Goal: Check status: Check status

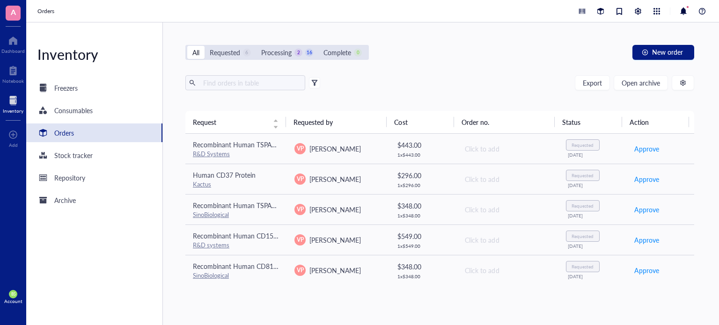
click at [279, 49] on div "Processing" at bounding box center [276, 52] width 30 height 10
click at [256, 46] on input "Processing 2 16" at bounding box center [256, 46] width 0 height 0
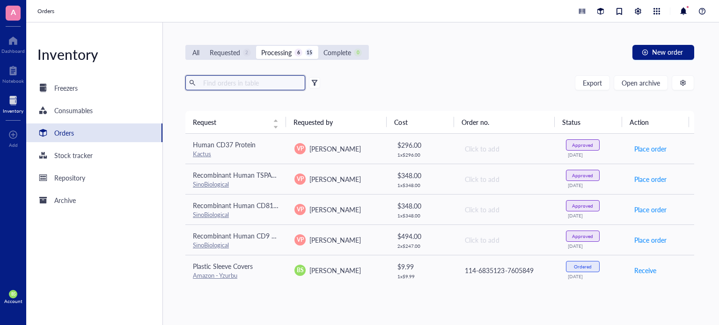
click at [269, 78] on input "text" at bounding box center [250, 83] width 102 height 14
click at [195, 51] on div "All" at bounding box center [195, 52] width 7 height 10
click at [187, 46] on input "All" at bounding box center [187, 46] width 0 height 0
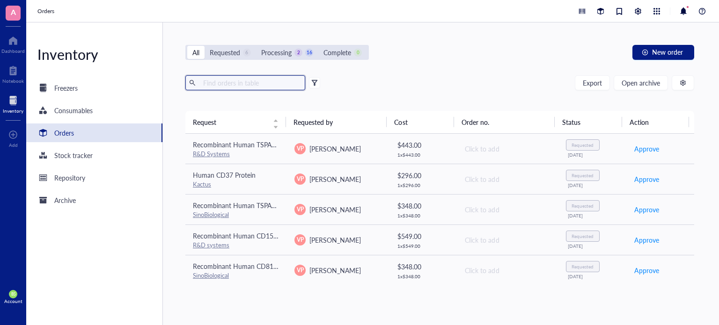
click at [234, 87] on input "text" at bounding box center [250, 83] width 102 height 14
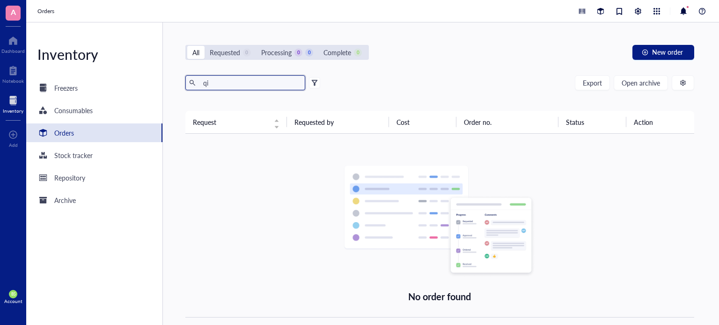
type input "q"
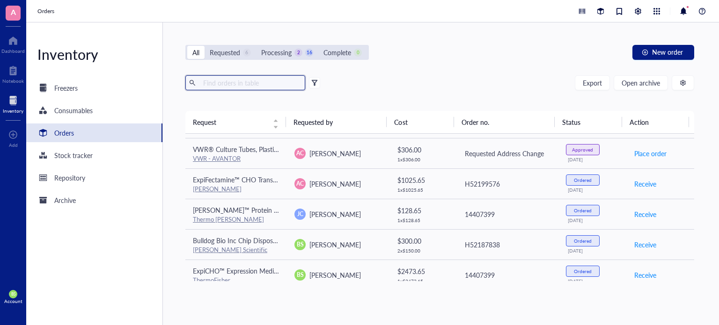
scroll to position [373, 0]
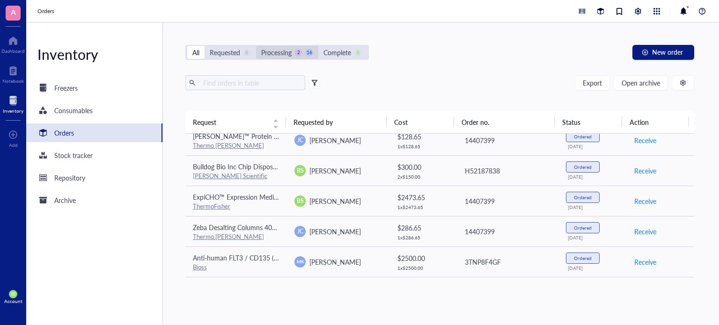
click at [281, 53] on div "Processing" at bounding box center [276, 52] width 30 height 10
click at [256, 46] on input "Processing 2 16" at bounding box center [256, 46] width 0 height 0
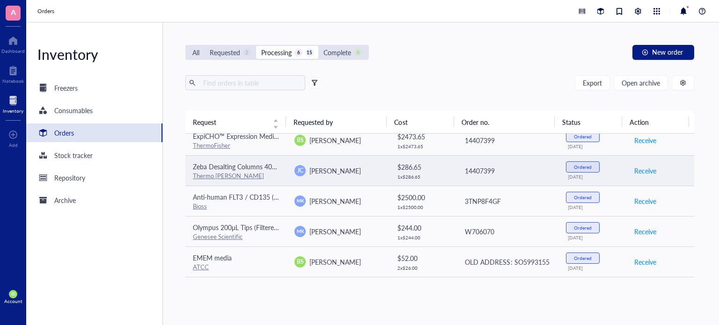
scroll to position [489, 0]
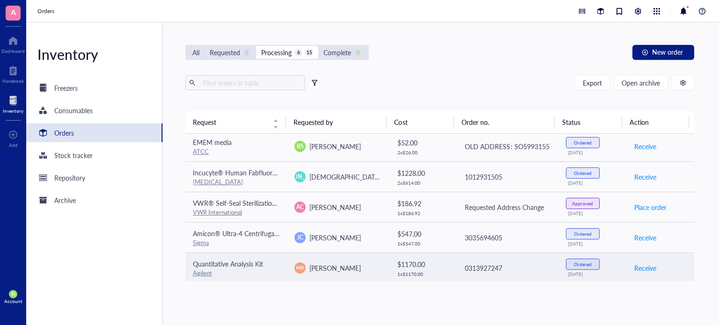
click at [204, 273] on link "Agilent" at bounding box center [202, 273] width 19 height 9
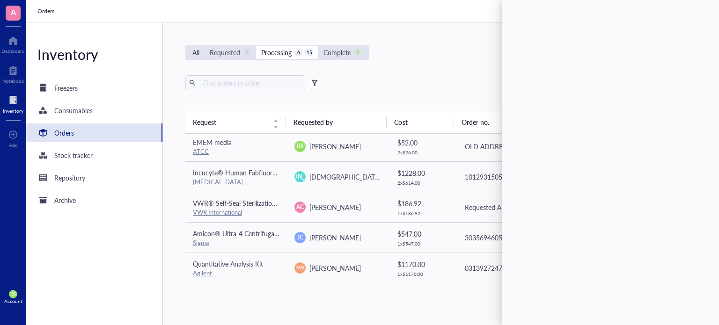
click at [485, 38] on div "All Requested 2 Processing 6 15 Complete 0 New order Export Open archive Reques…" at bounding box center [439, 173] width 553 height 303
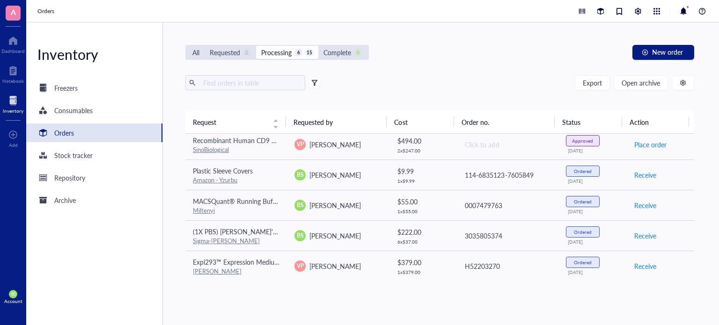
scroll to position [0, 0]
